Goal: Transaction & Acquisition: Purchase product/service

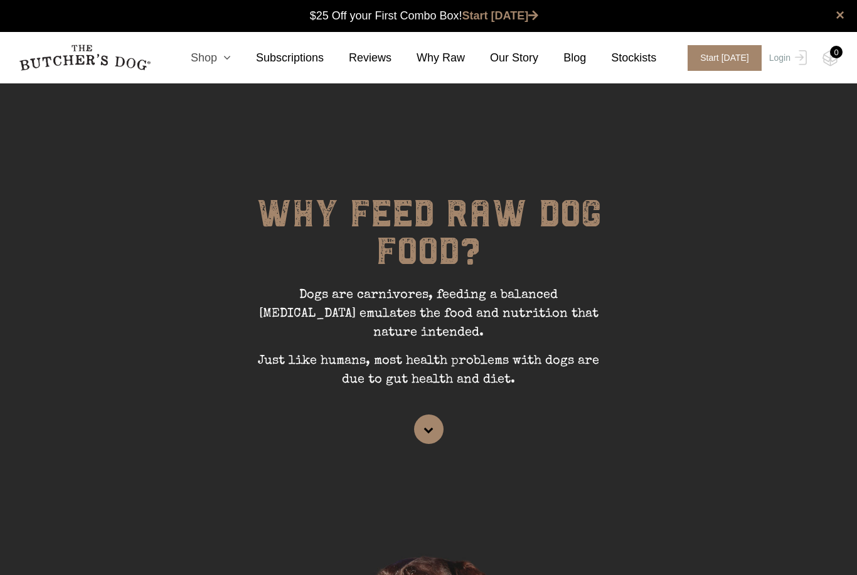
click at [206, 54] on link "Shop" at bounding box center [198, 58] width 65 height 17
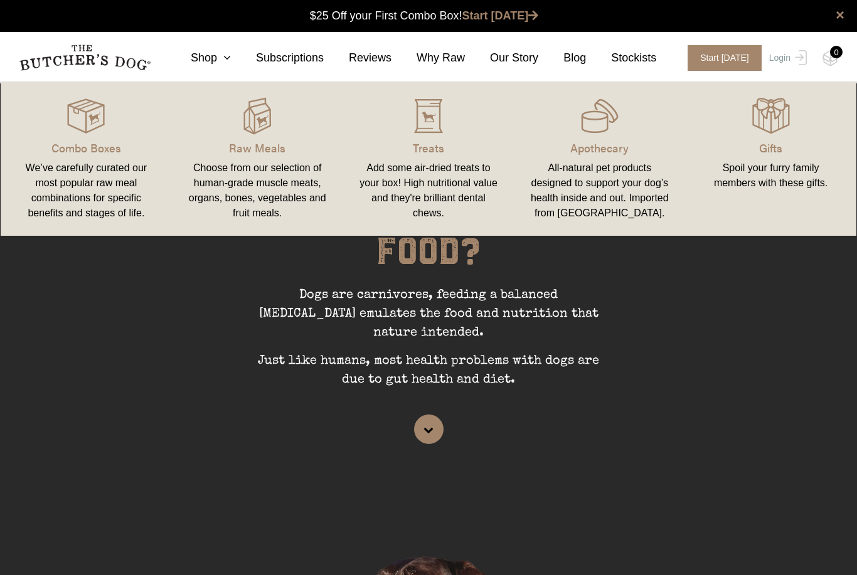
click at [245, 189] on div "Choose from our selection of human-grade muscle meats, organs, bones, vegetable…" at bounding box center [257, 191] width 141 height 60
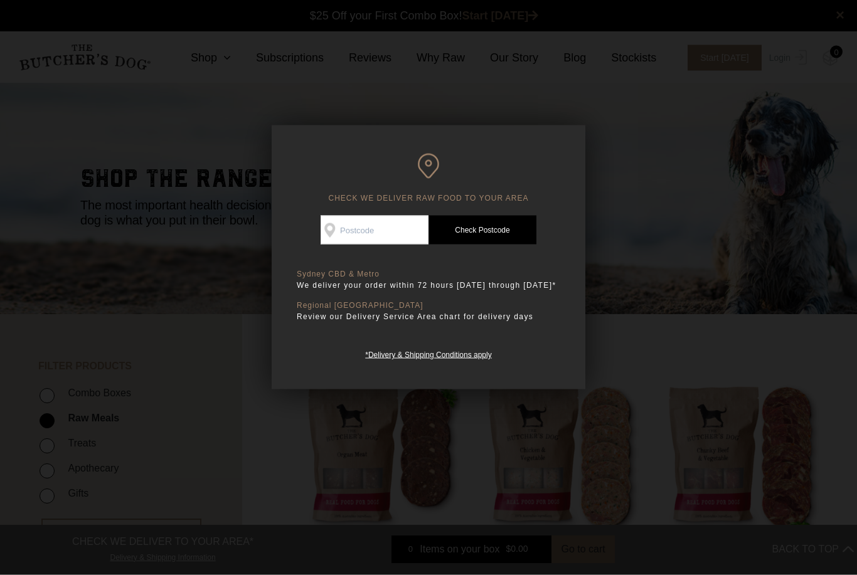
scroll to position [1, 0]
click at [356, 241] on input "Check Availability At" at bounding box center [375, 230] width 108 height 29
type input "2099"
click at [468, 235] on link "Check Postcode" at bounding box center [483, 230] width 108 height 29
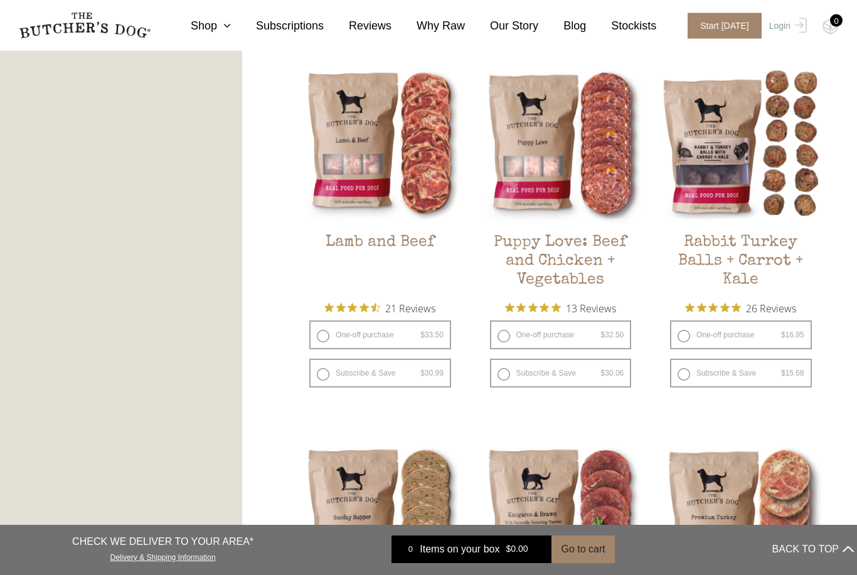
scroll to position [1068, 0]
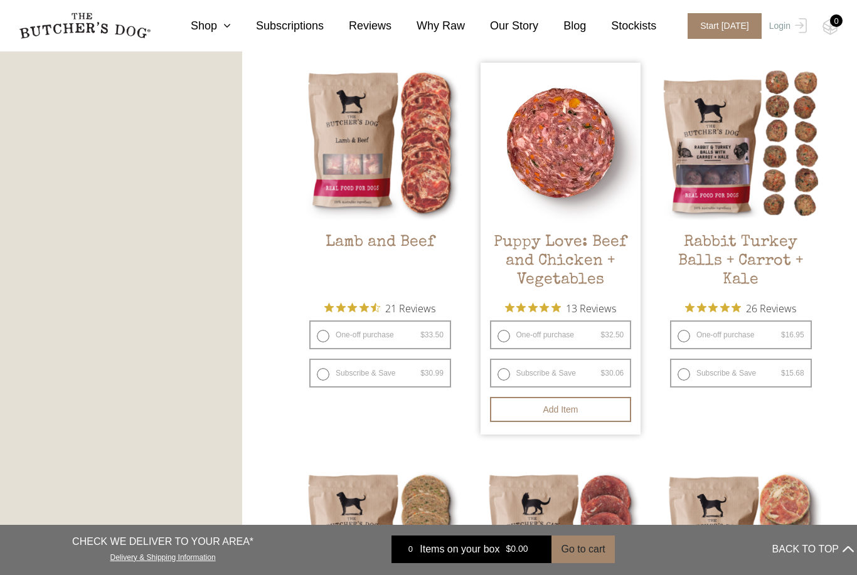
click at [555, 144] on img at bounding box center [561, 143] width 161 height 161
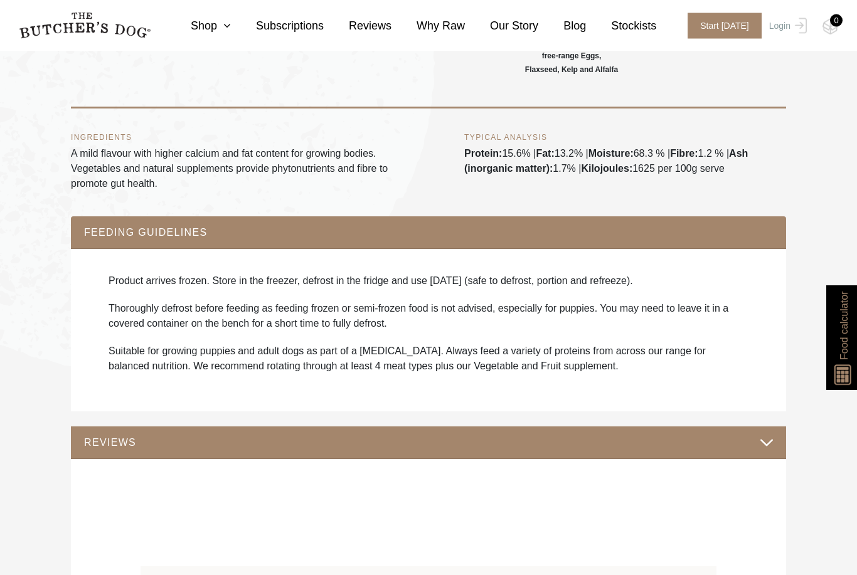
scroll to position [711, 0]
click at [106, 451] on button "REVIEWS" at bounding box center [428, 442] width 690 height 17
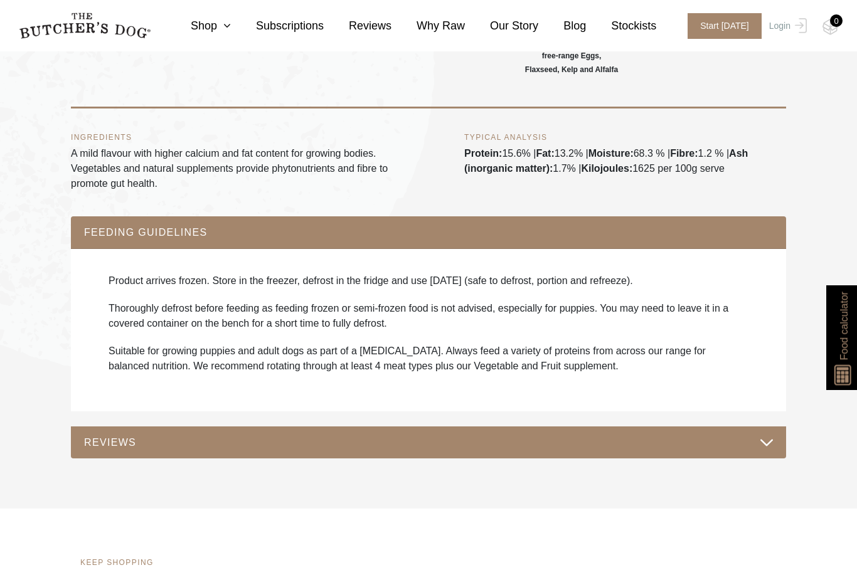
click at [102, 451] on button "REVIEWS" at bounding box center [428, 442] width 690 height 17
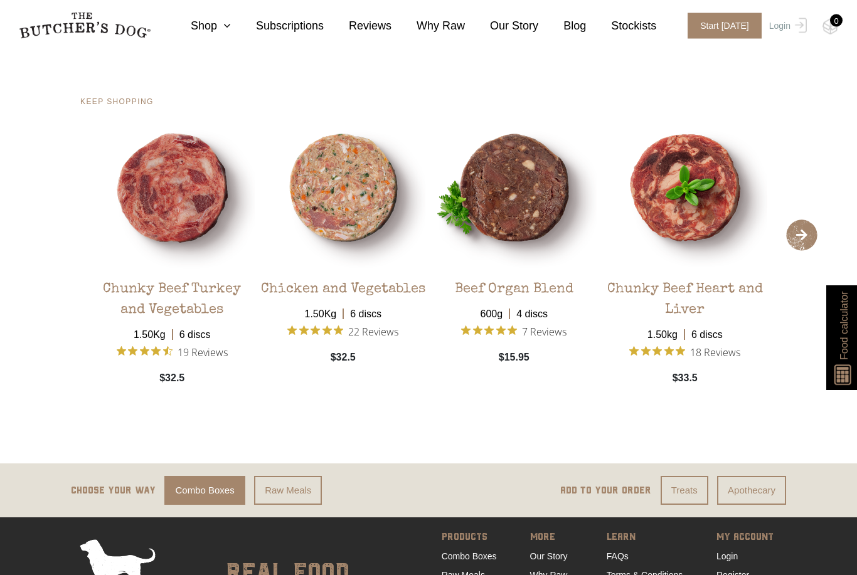
scroll to position [2303, 0]
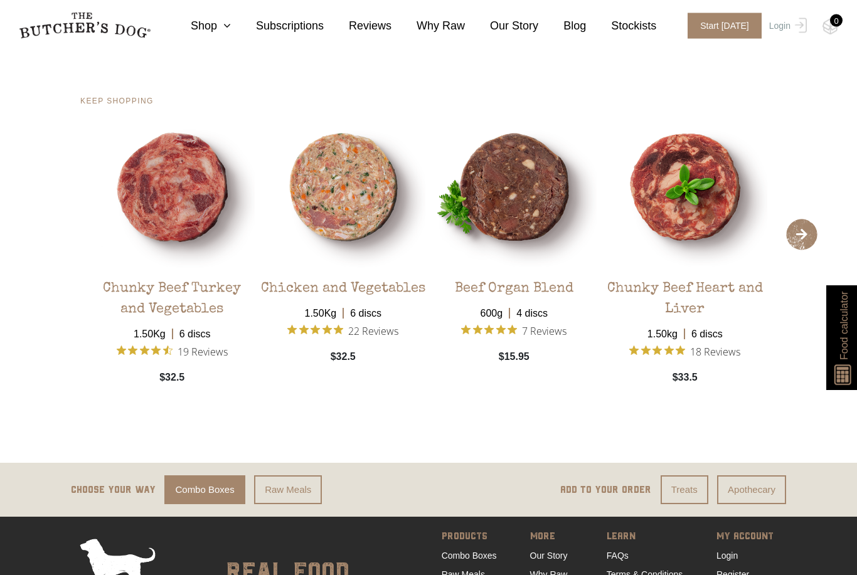
click at [799, 251] on span "›" at bounding box center [801, 235] width 31 height 31
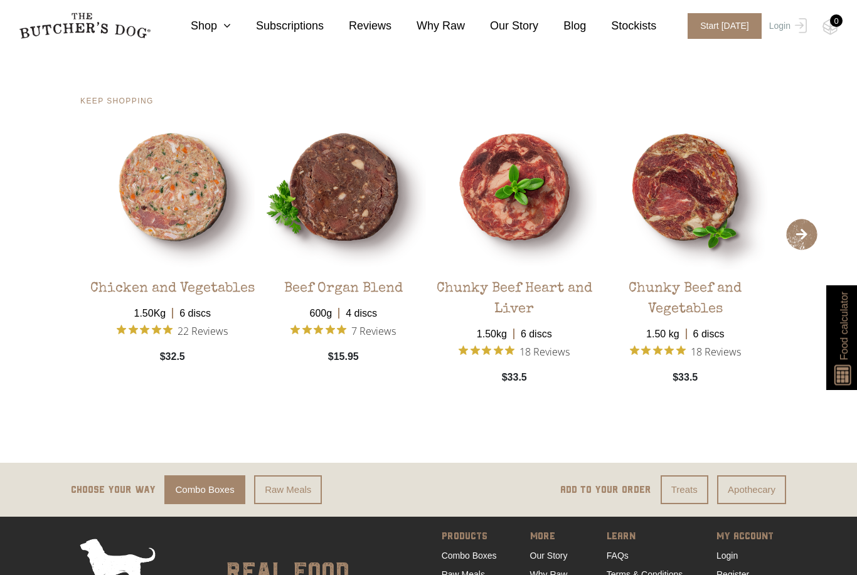
click at [805, 250] on span "›" at bounding box center [801, 234] width 31 height 31
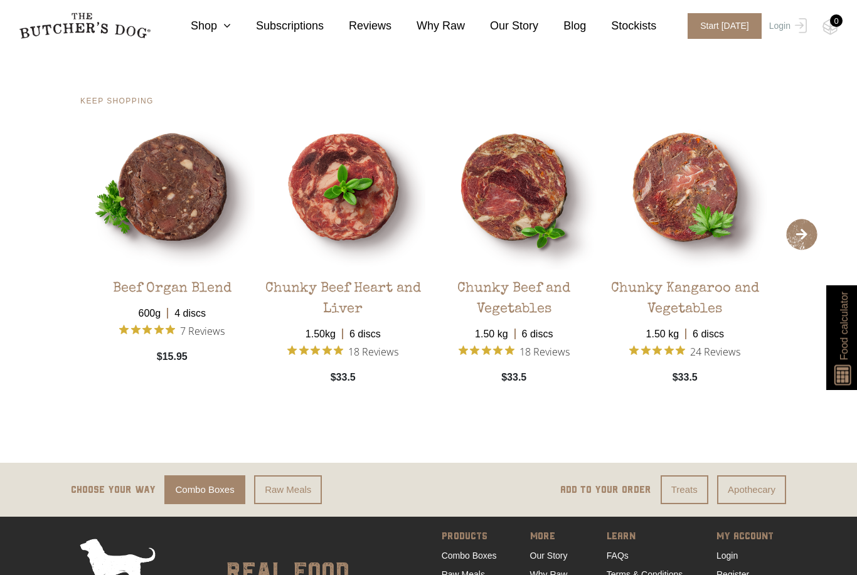
click at [808, 250] on span "›" at bounding box center [801, 234] width 31 height 31
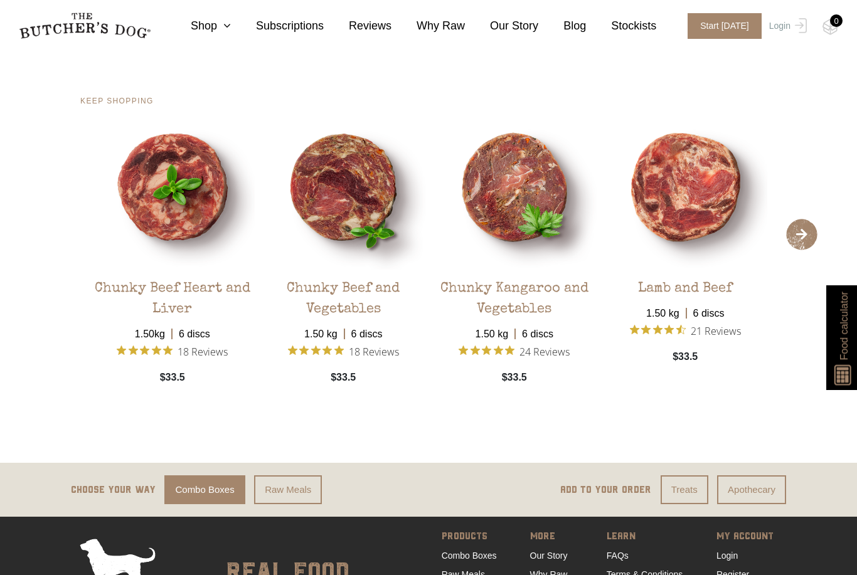
click at [797, 250] on span "›" at bounding box center [801, 234] width 31 height 31
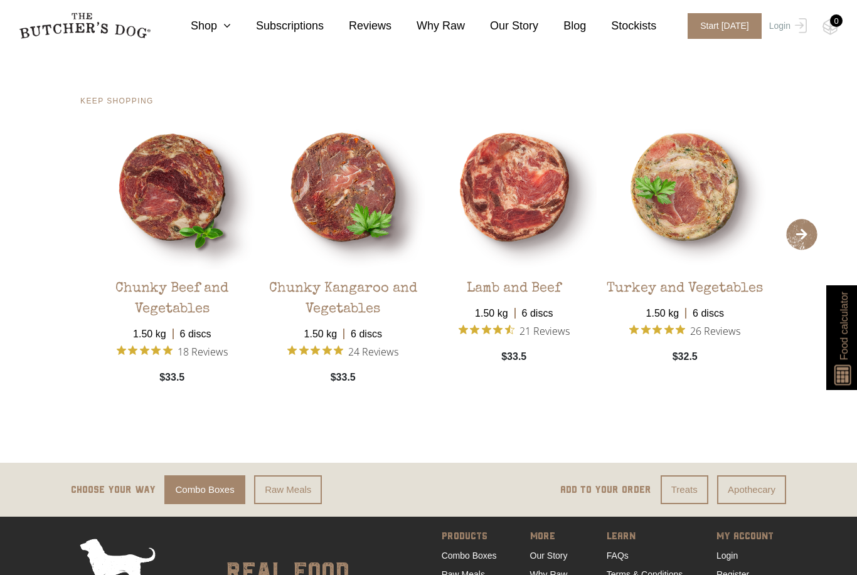
click at [803, 250] on span "›" at bounding box center [801, 234] width 31 height 31
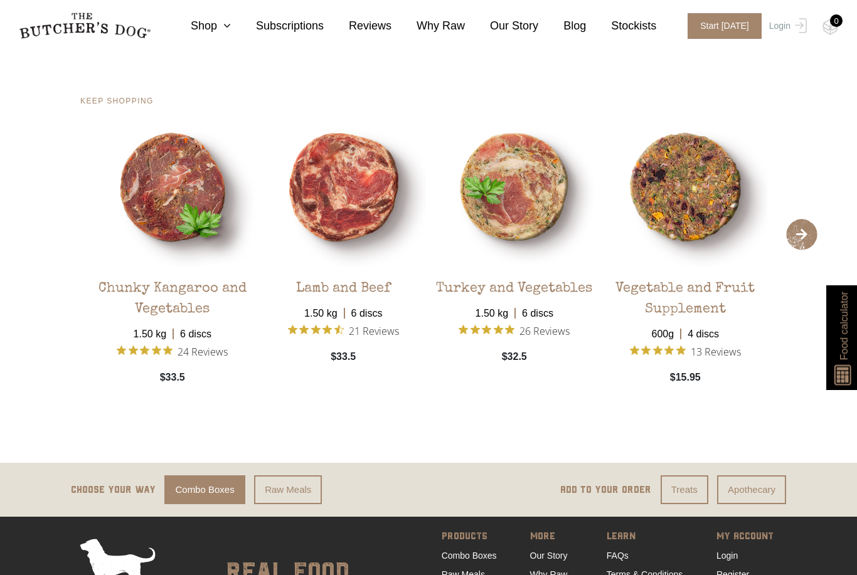
click at [807, 250] on span "›" at bounding box center [801, 234] width 31 height 31
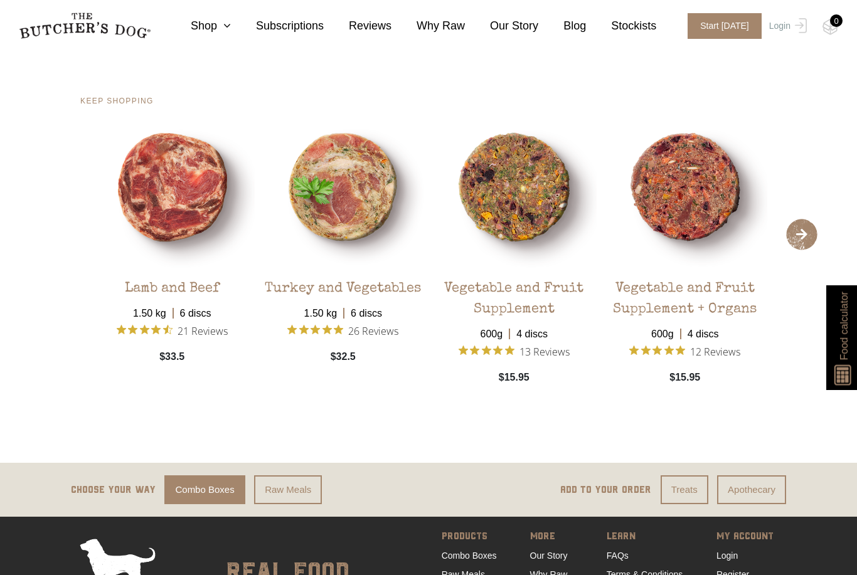
click at [802, 250] on span "›" at bounding box center [801, 234] width 31 height 31
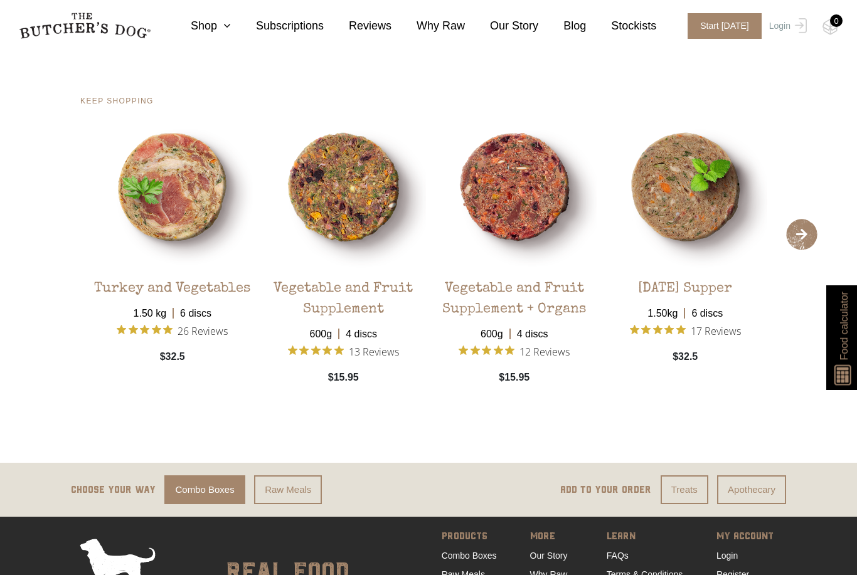
click at [801, 250] on span "›" at bounding box center [801, 234] width 31 height 31
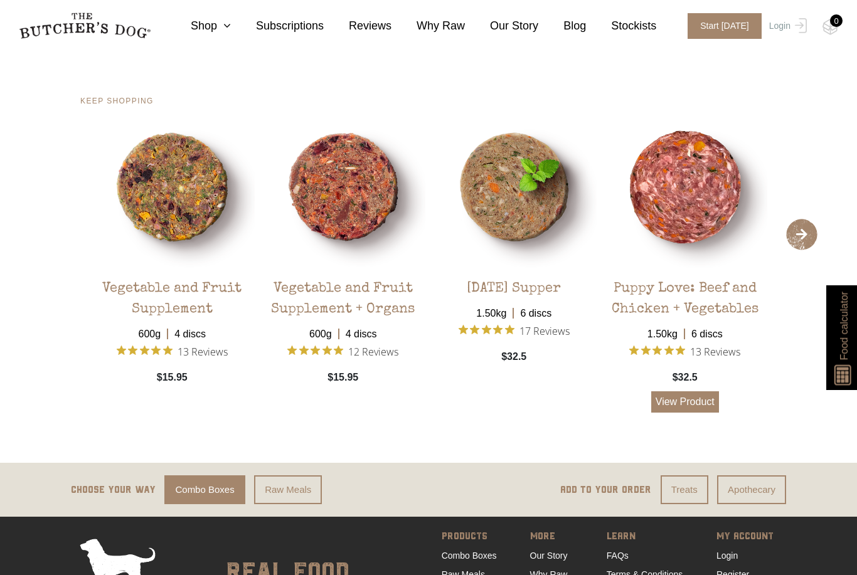
click at [690, 413] on link "View Product" at bounding box center [685, 401] width 68 height 21
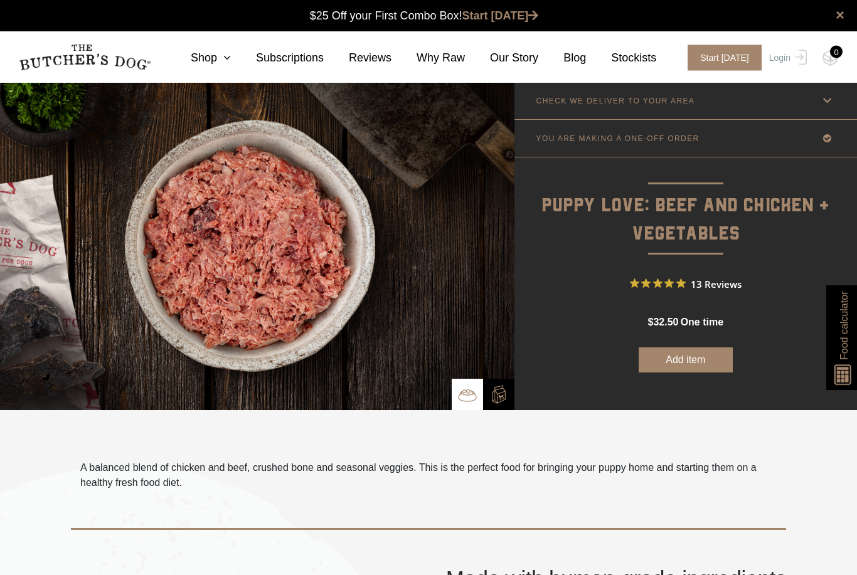
click at [683, 363] on button "Add item" at bounding box center [686, 360] width 94 height 25
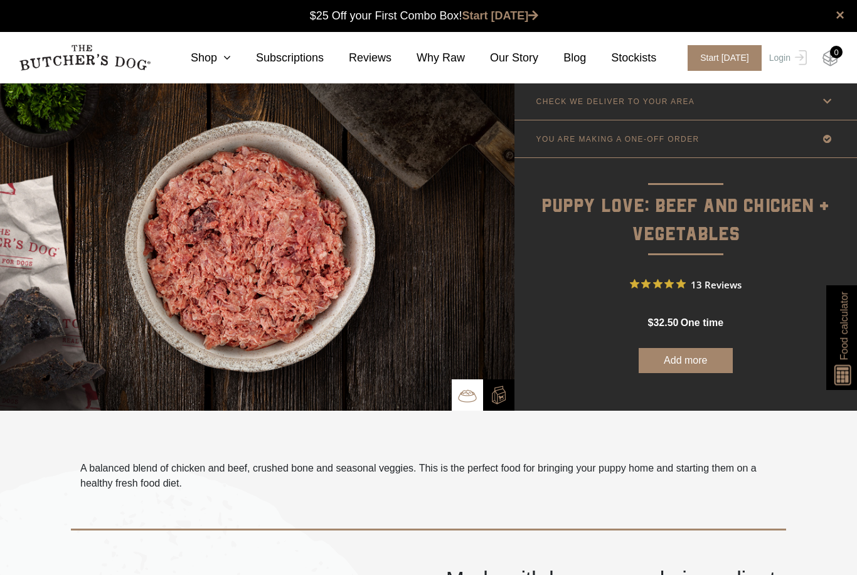
click at [829, 53] on img at bounding box center [831, 58] width 16 height 16
click at [706, 328] on span "one time" at bounding box center [702, 322] width 43 height 11
click at [788, 63] on link "Login" at bounding box center [786, 58] width 41 height 26
click at [787, 61] on link "Login" at bounding box center [786, 58] width 41 height 26
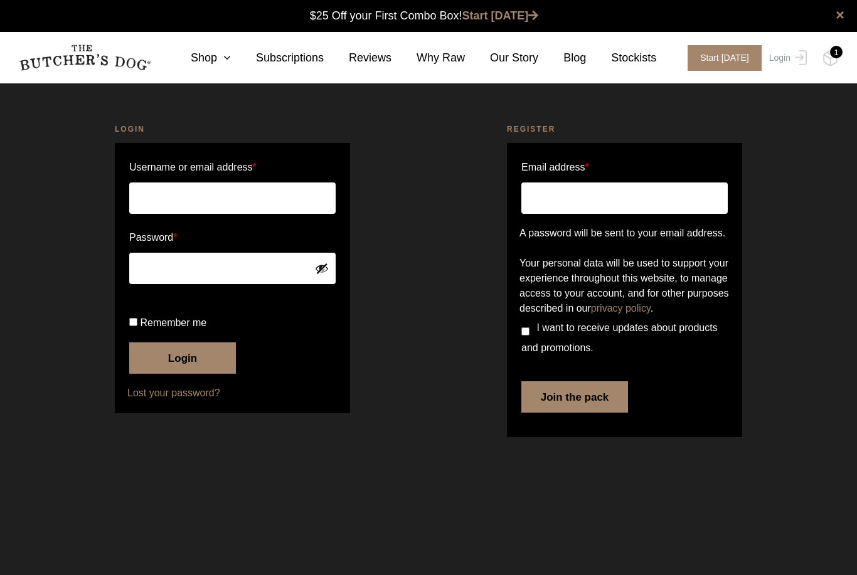
click at [164, 210] on input "Username or email address *" at bounding box center [232, 198] width 206 height 31
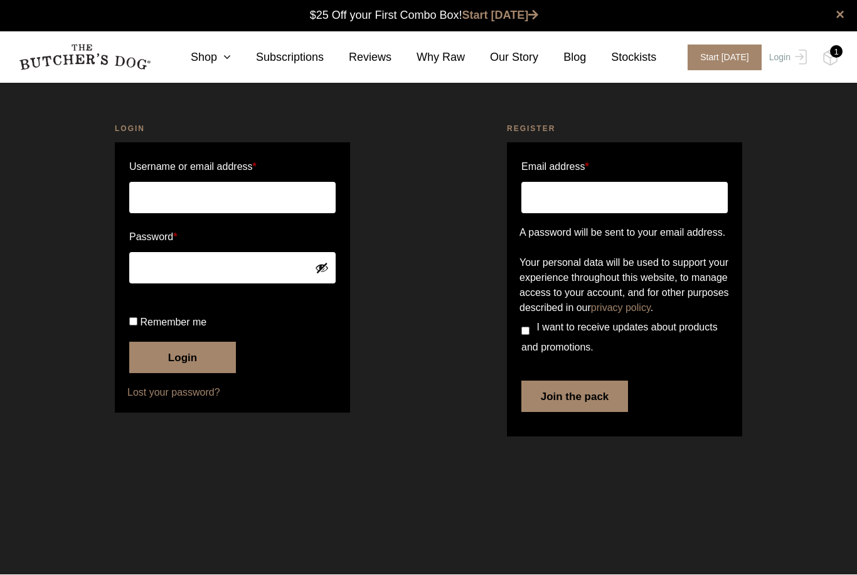
type input "[EMAIL_ADDRESS][DOMAIN_NAME]"
click at [183, 374] on button "Login" at bounding box center [182, 358] width 107 height 31
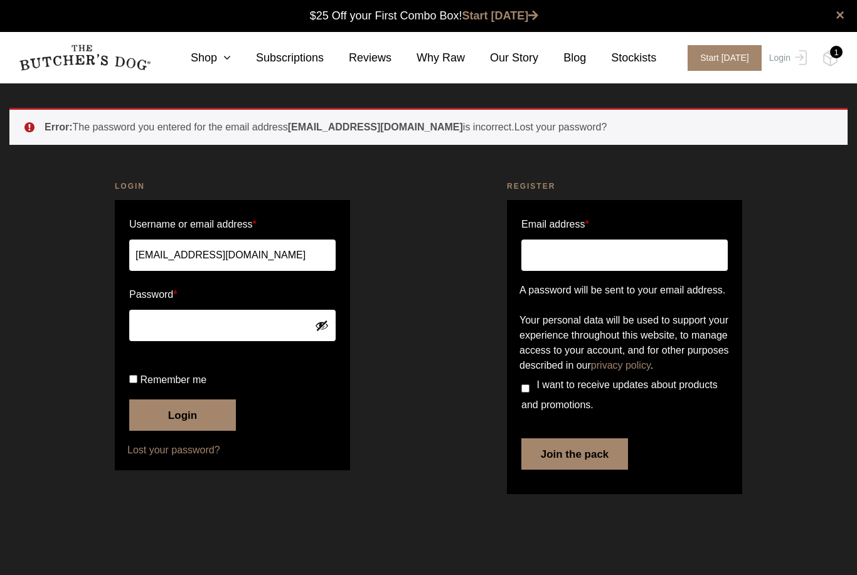
click at [174, 431] on button "Login" at bounding box center [182, 415] width 107 height 31
click at [170, 431] on button "Login" at bounding box center [182, 415] width 107 height 31
click at [320, 328] on button "Show password" at bounding box center [322, 326] width 14 height 14
click at [176, 431] on button "Login" at bounding box center [182, 415] width 107 height 31
click at [180, 431] on button "Login" at bounding box center [182, 415] width 107 height 31
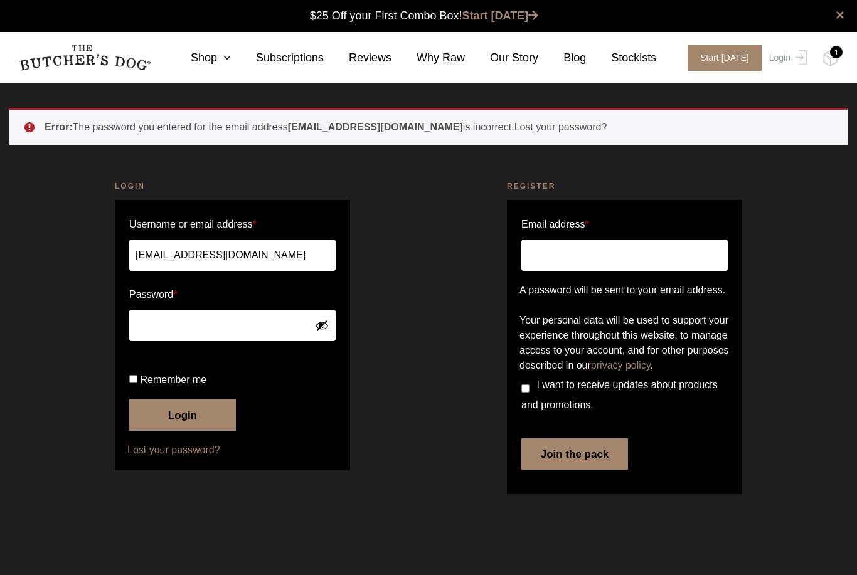
click at [152, 458] on link "Lost your password?" at bounding box center [232, 450] width 210 height 15
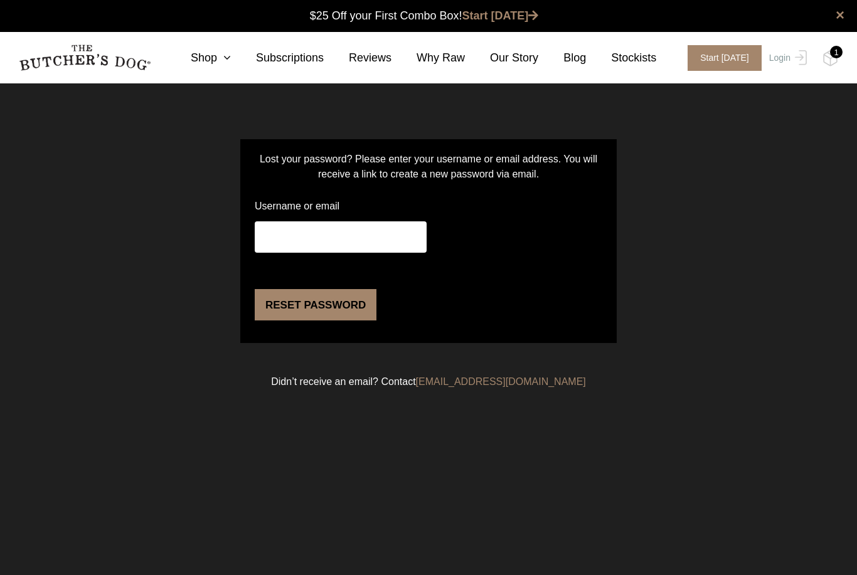
type input "[EMAIL_ADDRESS][DOMAIN_NAME]"
click at [312, 321] on button "Reset password" at bounding box center [316, 304] width 122 height 31
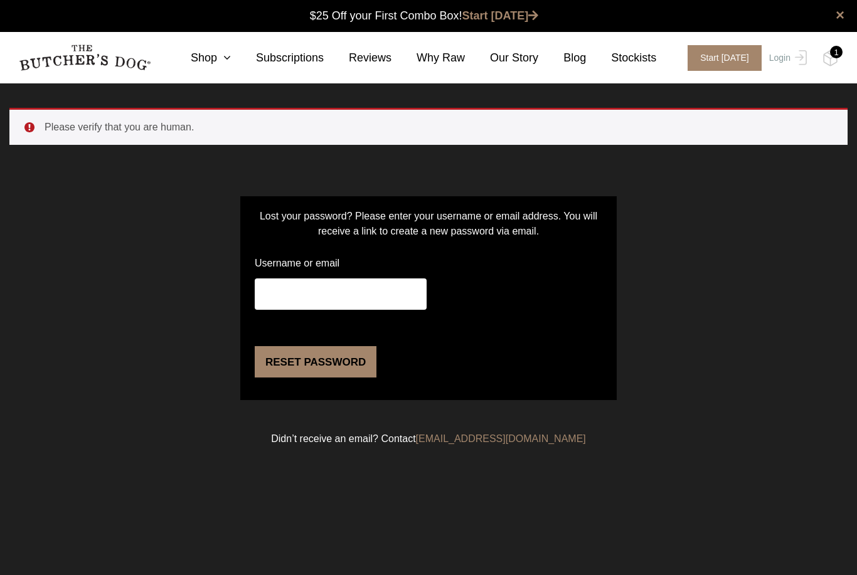
click at [273, 298] on input "Username or email" at bounding box center [341, 294] width 172 height 31
type input "[EMAIL_ADDRESS][DOMAIN_NAME]"
click at [299, 378] on button "Reset password" at bounding box center [316, 361] width 122 height 31
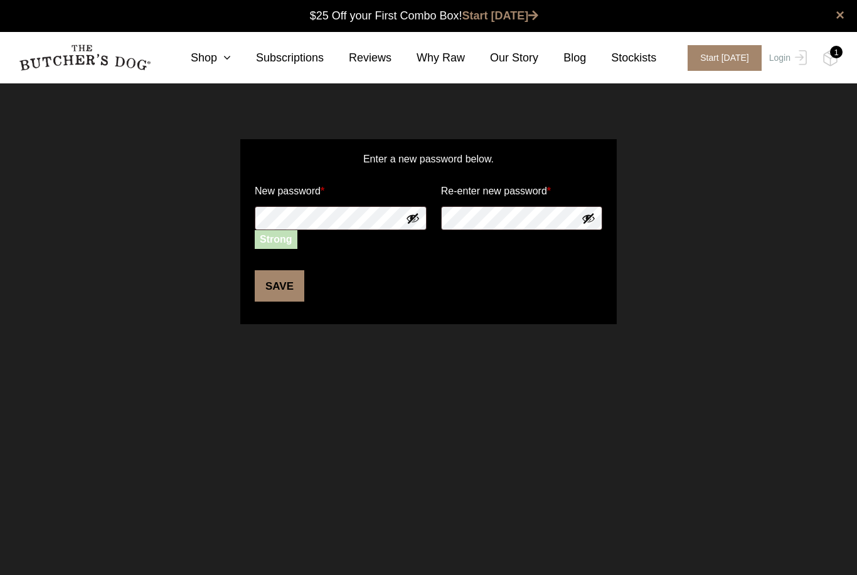
click at [284, 285] on button "Save" at bounding box center [280, 285] width 50 height 31
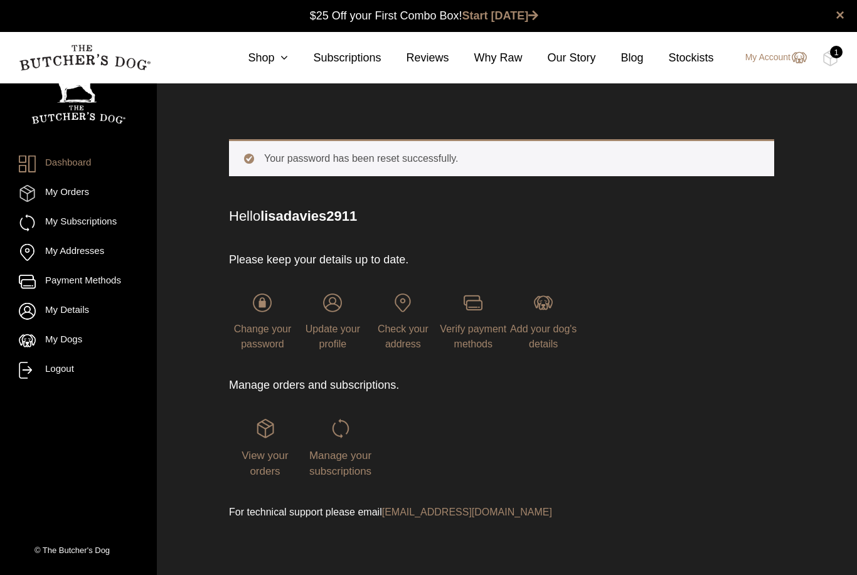
scroll to position [1, 0]
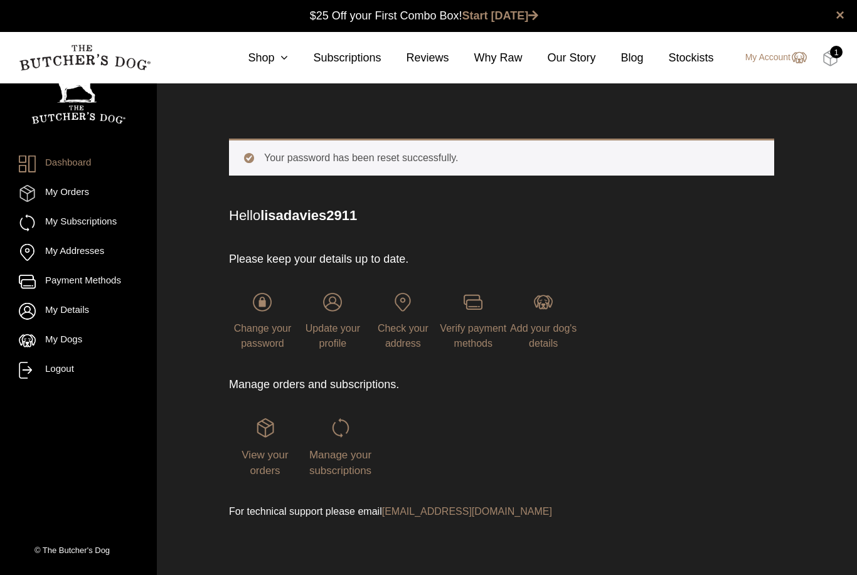
click at [831, 63] on img at bounding box center [831, 58] width 16 height 16
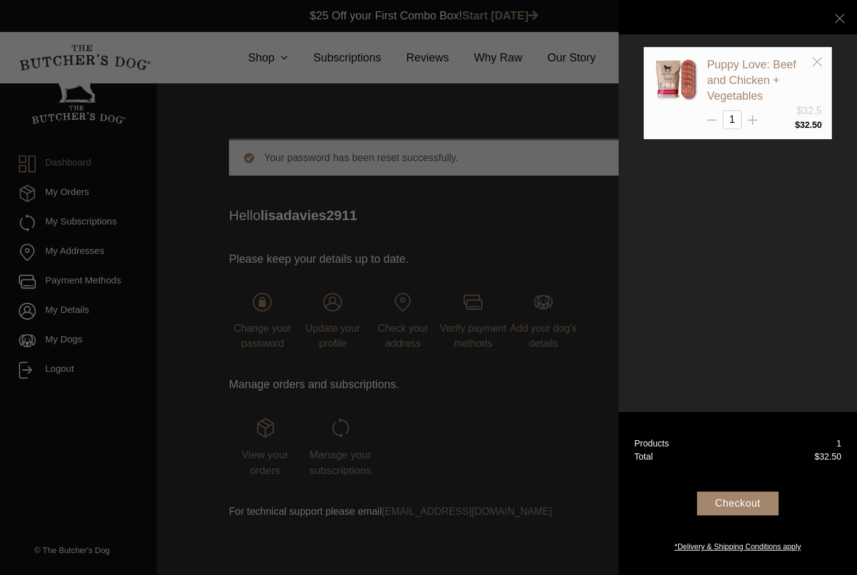
click at [791, 319] on div "Puppy Love: Beef and Chicken + Vegetables $32.5 1 $" at bounding box center [738, 287] width 238 height 575
click at [757, 120] on line at bounding box center [752, 120] width 9 height 0
type input "2"
click at [750, 538] on div "Checkout" at bounding box center [737, 512] width 207 height 50
click at [730, 516] on div "Checkout" at bounding box center [738, 504] width 82 height 24
